Goal: Information Seeking & Learning: Learn about a topic

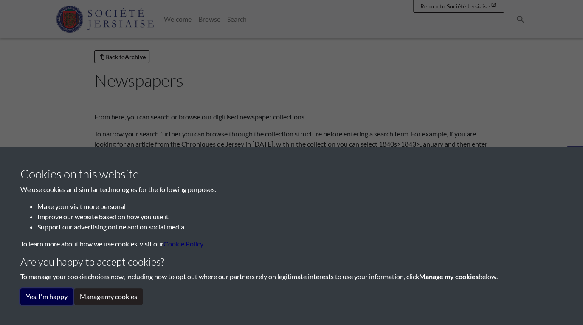
click at [45, 297] on button "Yes, I'm happy" at bounding box center [46, 296] width 53 height 16
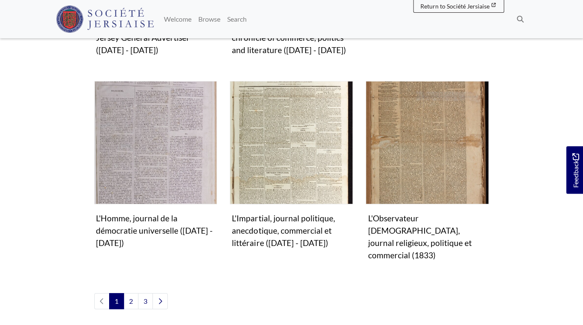
scroll to position [804, 0]
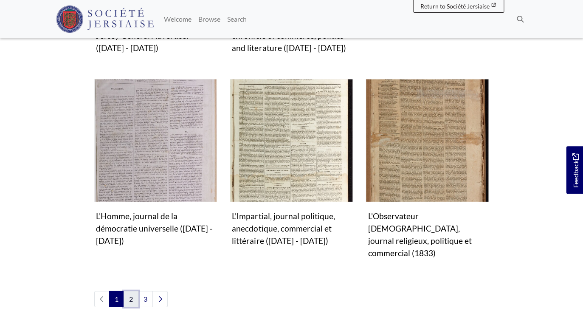
click at [130, 291] on link "2" at bounding box center [131, 299] width 15 height 16
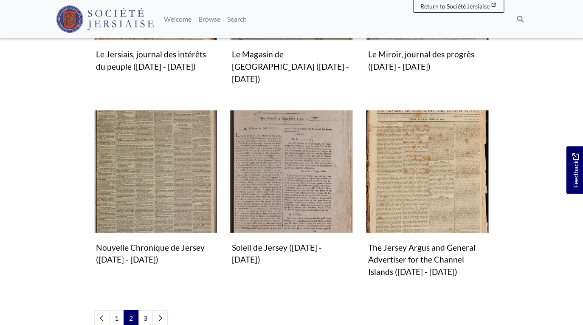
scroll to position [778, 0]
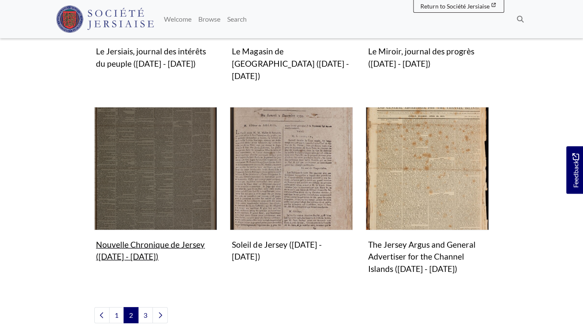
click at [145, 145] on img "Subcollection" at bounding box center [155, 168] width 123 height 123
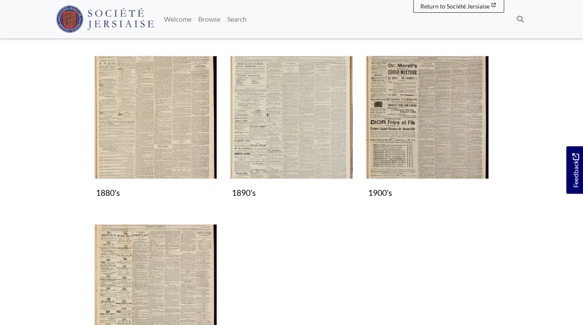
scroll to position [296, 0]
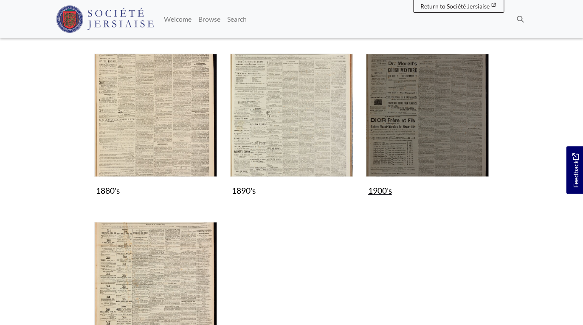
click at [420, 121] on img "Subcollection" at bounding box center [427, 115] width 123 height 123
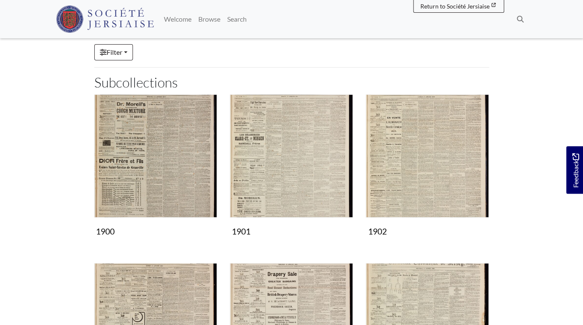
scroll to position [87, 0]
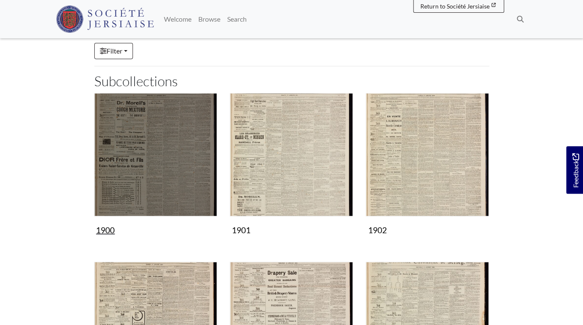
click at [138, 156] on img "Subcollection" at bounding box center [155, 154] width 123 height 123
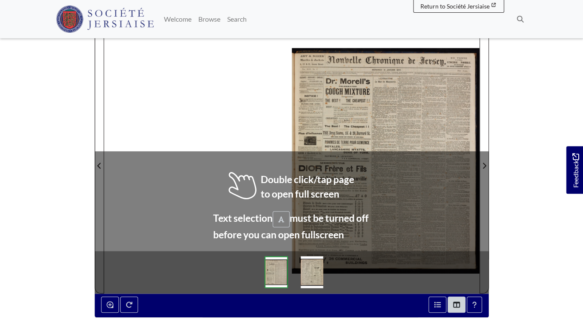
scroll to position [104, 0]
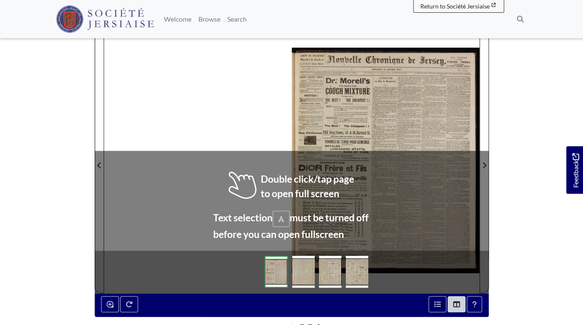
click at [350, 85] on div at bounding box center [386, 159] width 188 height 265
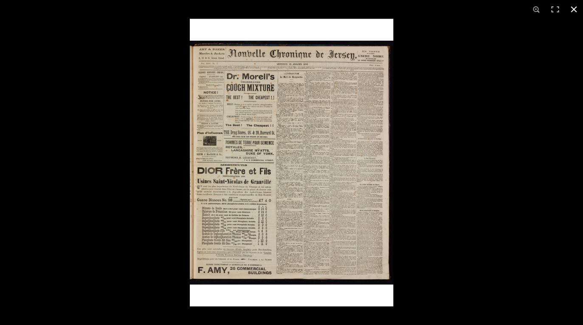
click at [574, 9] on button at bounding box center [573, 9] width 19 height 19
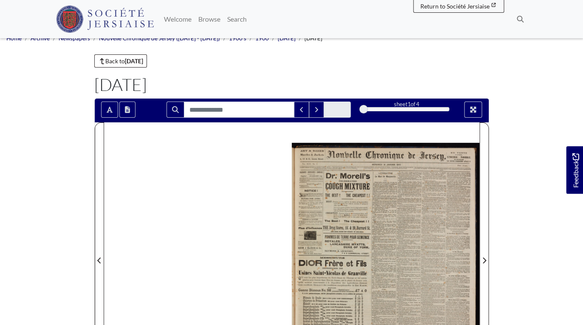
scroll to position [25, 0]
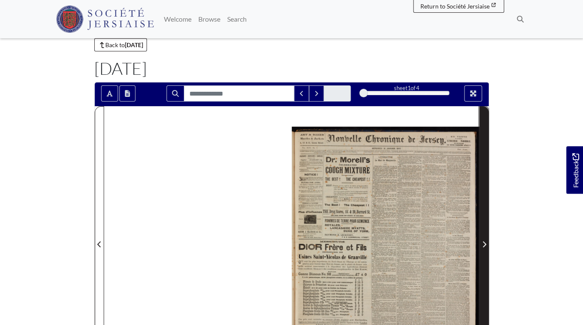
click at [484, 245] on icon "Next Page" at bounding box center [484, 244] width 4 height 7
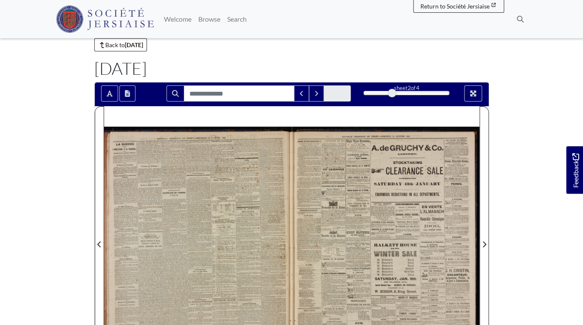
click at [179, 177] on div at bounding box center [198, 238] width 188 height 265
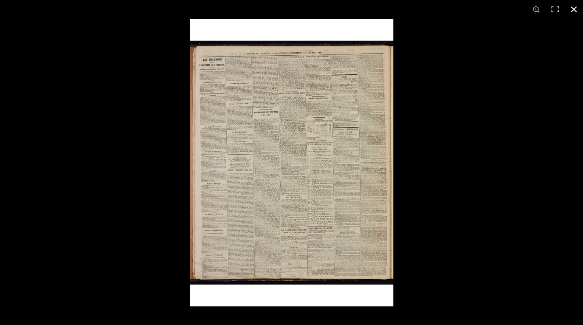
click at [573, 9] on button at bounding box center [573, 9] width 19 height 19
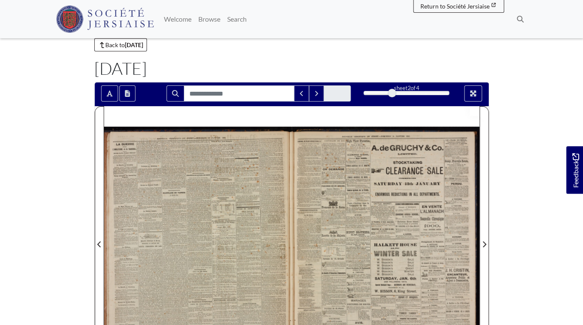
click at [404, 204] on img at bounding box center [386, 238] width 188 height 265
click at [404, 204] on div at bounding box center [386, 238] width 188 height 265
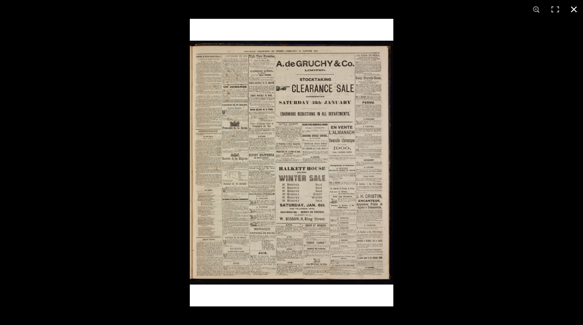
click at [572, 11] on button at bounding box center [573, 9] width 19 height 19
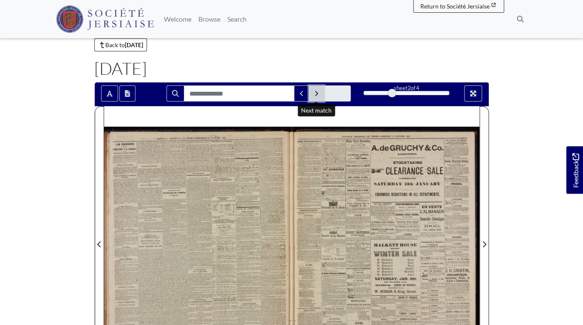
click at [318, 93] on icon "Next Match" at bounding box center [316, 93] width 4 height 7
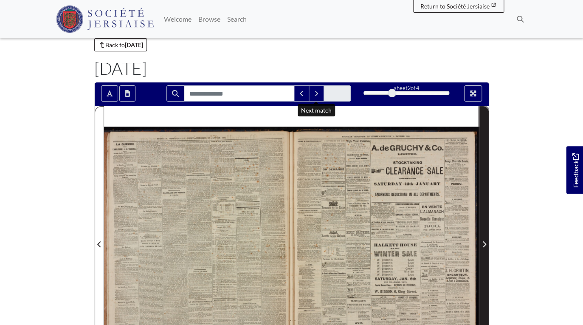
click at [485, 245] on icon "Next Page" at bounding box center [484, 244] width 4 height 7
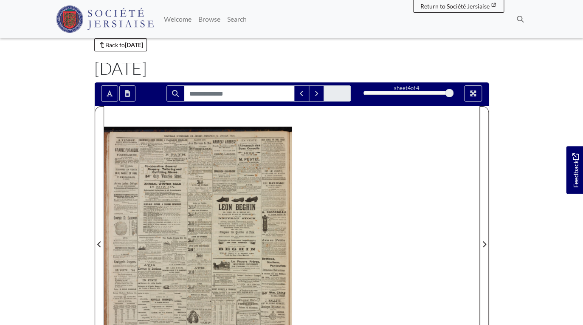
click at [187, 173] on div at bounding box center [198, 238] width 188 height 265
